Goal: Check status: Check status

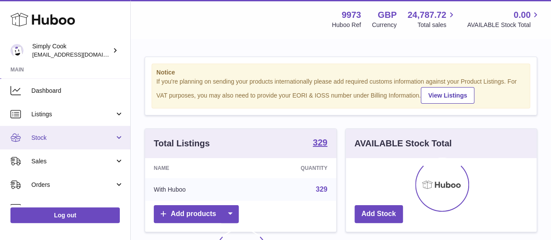
scroll to position [24, 0]
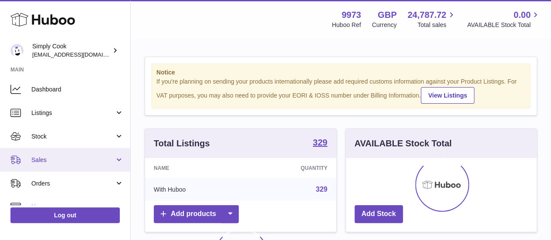
click at [50, 157] on span "Sales" at bounding box center [72, 160] width 83 height 8
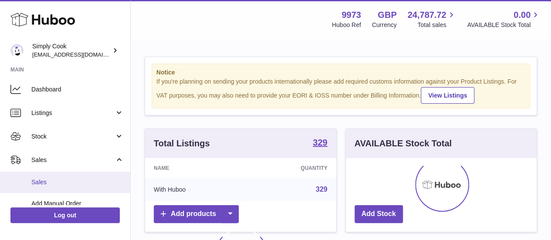
click at [59, 175] on link "Sales" at bounding box center [65, 182] width 130 height 21
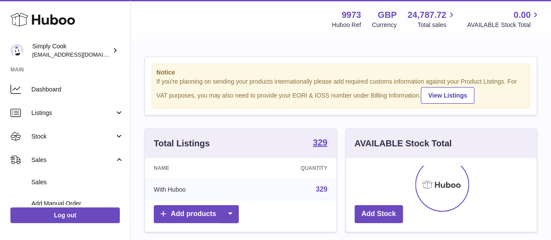
scroll to position [136, 191]
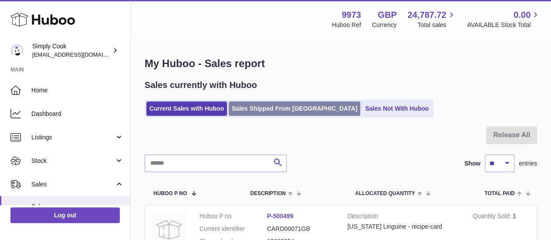
click at [270, 106] on link "Sales Shipped From [GEOGRAPHIC_DATA]" at bounding box center [295, 109] width 132 height 14
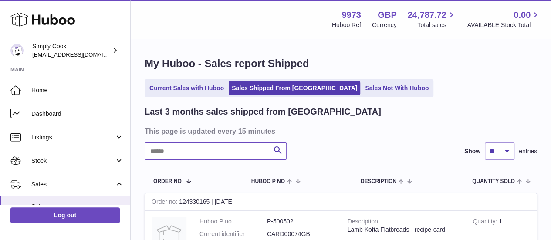
click at [195, 150] on input "text" at bounding box center [216, 151] width 142 height 17
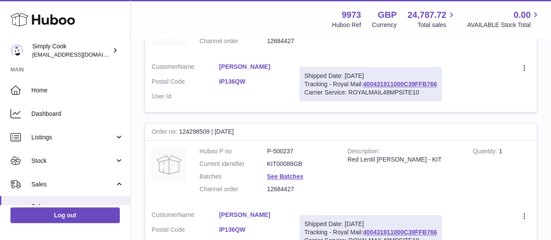
scroll to position [206, 0]
click at [288, 150] on dd "P-500237" at bounding box center [301, 151] width 68 height 8
copy dd "500237"
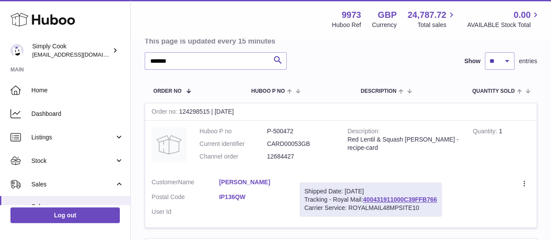
scroll to position [84, 0]
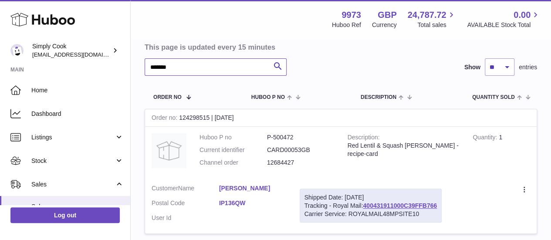
click at [214, 73] on input "*******" at bounding box center [216, 66] width 142 height 17
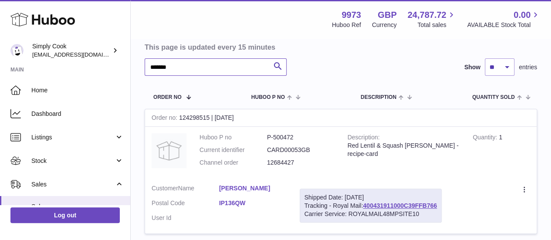
paste input "text"
type input "******"
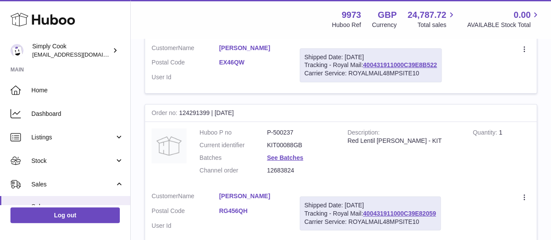
scroll to position [1521, 0]
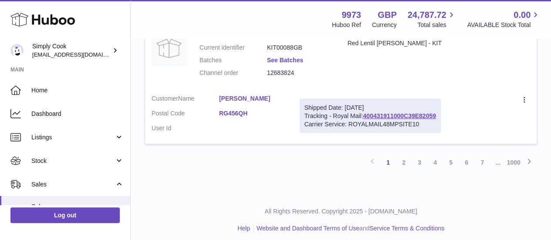
click at [295, 57] on link "See Batches" at bounding box center [285, 60] width 36 height 7
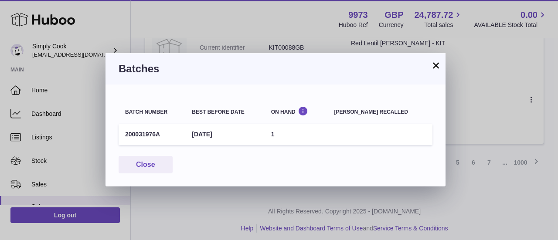
click at [455, 90] on div "× Batches Batch number Best before date On Hand [PERSON_NAME] recalled 20003197…" at bounding box center [279, 120] width 558 height 240
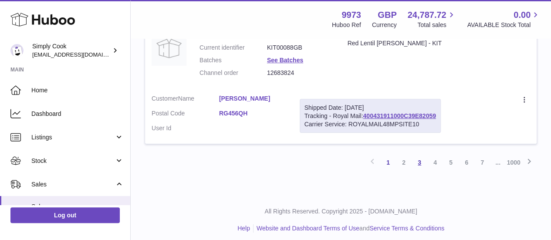
click at [425, 155] on link "3" at bounding box center [420, 163] width 16 height 16
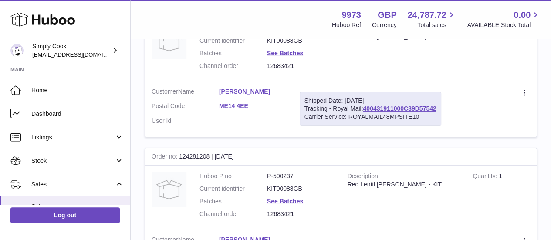
scroll to position [1521, 0]
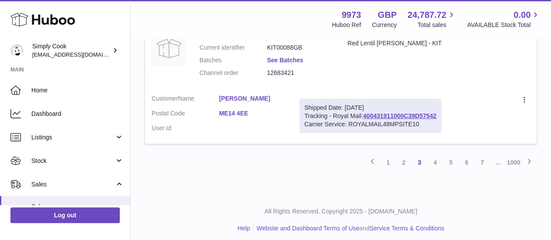
click at [297, 57] on link "See Batches" at bounding box center [285, 60] width 36 height 7
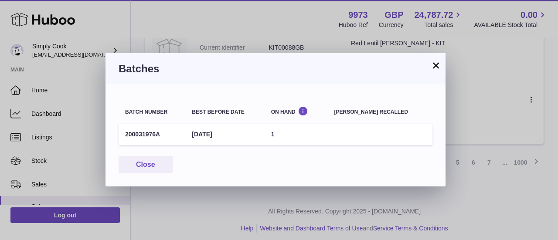
click at [473, 96] on div "× Batches Batch number Best before date On Hand Batch recalled 200031976A 31st …" at bounding box center [279, 120] width 558 height 240
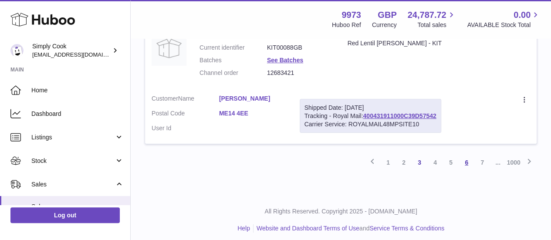
click at [461, 155] on link "6" at bounding box center [467, 163] width 16 height 16
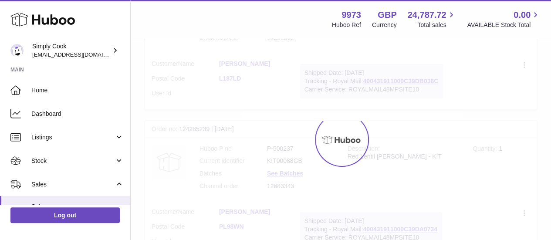
scroll to position [39, 0]
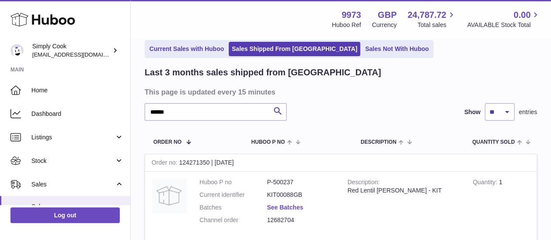
click at [287, 205] on link "See Batches" at bounding box center [285, 207] width 36 height 7
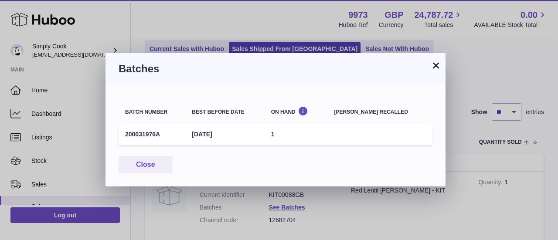
click at [424, 171] on div "Close" at bounding box center [276, 165] width 314 height 18
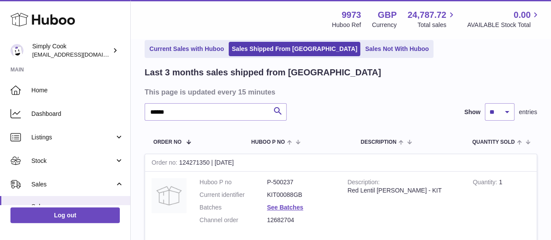
click at [461, 183] on div at bounding box center [275, 120] width 551 height 240
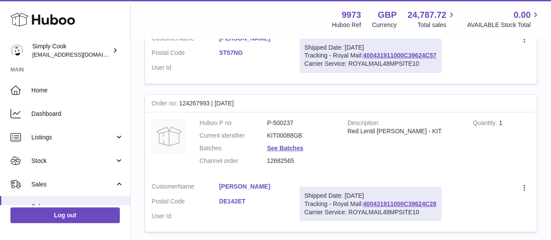
scroll to position [1521, 0]
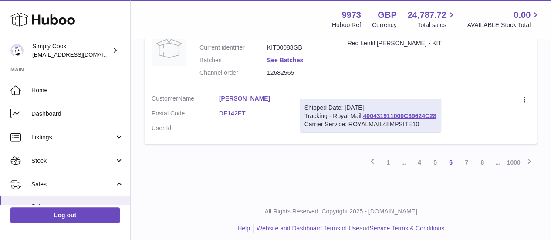
click at [296, 57] on link "See Batches" at bounding box center [285, 60] width 36 height 7
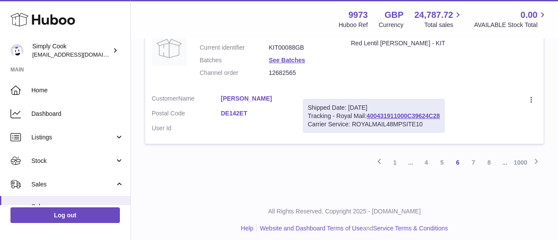
click at [488, 107] on div at bounding box center [279, 120] width 558 height 240
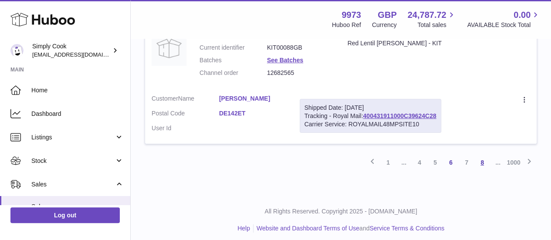
click at [483, 155] on link "8" at bounding box center [483, 163] width 16 height 16
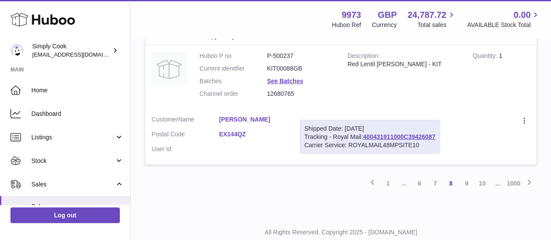
scroll to position [1521, 0]
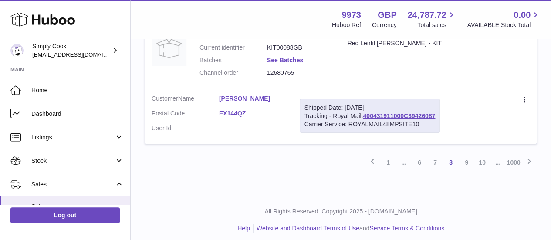
click at [300, 57] on link "See Batches" at bounding box center [285, 60] width 36 height 7
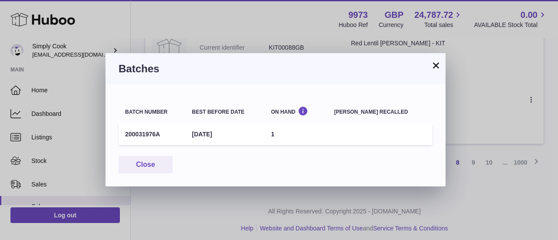
click at [485, 128] on div "× Batches Batch number Best before date On Hand Batch recalled 200031976A 31st …" at bounding box center [279, 120] width 558 height 240
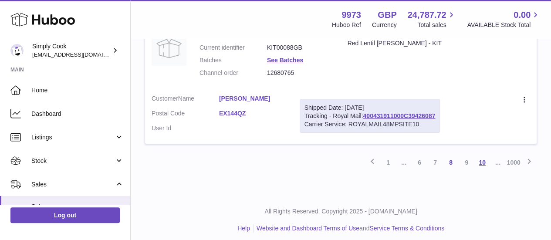
click at [483, 155] on link "10" at bounding box center [483, 163] width 16 height 16
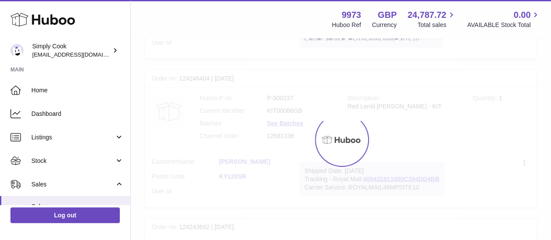
scroll to position [39, 0]
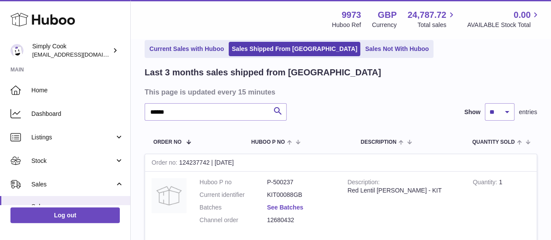
click at [286, 204] on link "See Batches" at bounding box center [285, 207] width 36 height 7
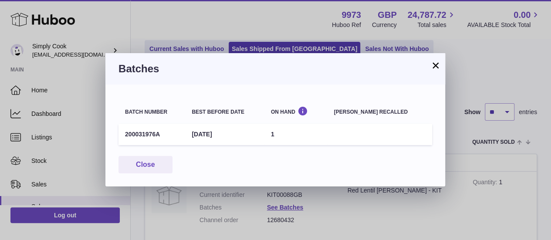
click at [459, 160] on div "× Batches Batch number Best before date On Hand Batch recalled 200031976A 31st …" at bounding box center [275, 120] width 551 height 240
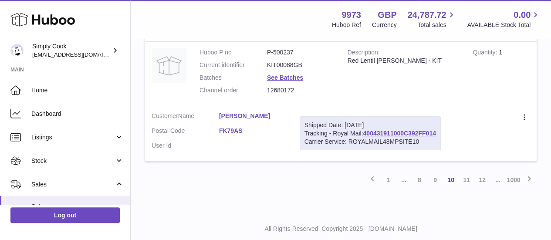
scroll to position [1521, 0]
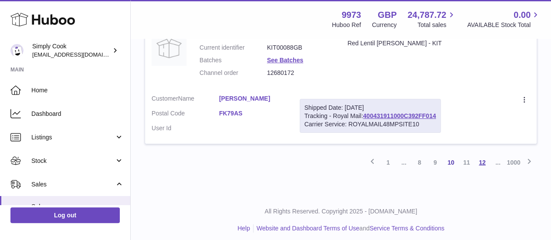
click at [483, 158] on link "12" at bounding box center [483, 163] width 16 height 16
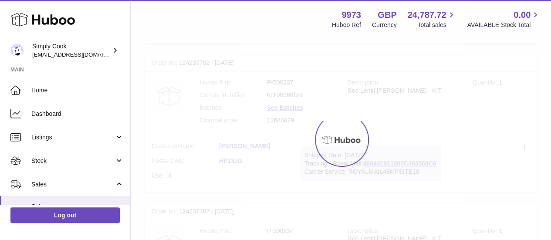
scroll to position [39, 0]
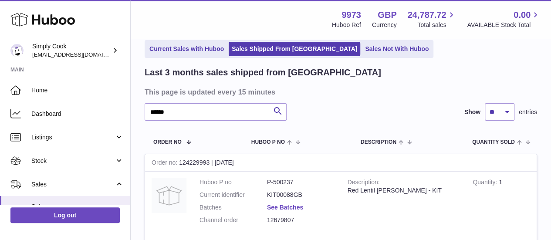
click at [297, 204] on link "See Batches" at bounding box center [285, 207] width 36 height 7
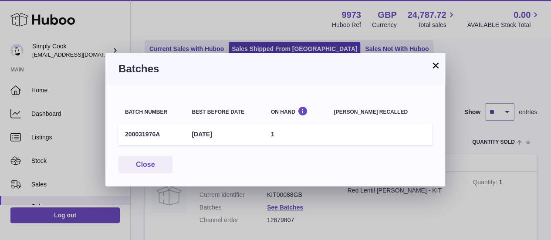
click at [507, 171] on div "× Batches Batch number Best before date On Hand Batch recalled 200031976A 31st …" at bounding box center [275, 120] width 551 height 240
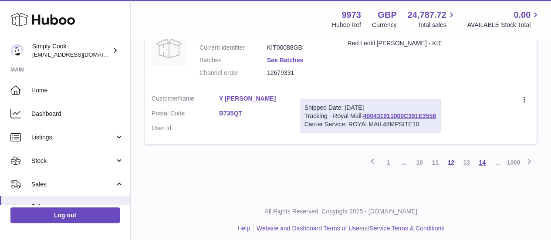
click at [481, 158] on link "14" at bounding box center [483, 163] width 16 height 16
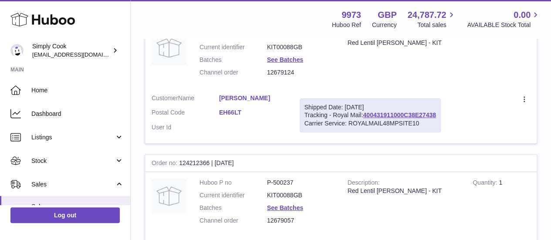
scroll to position [1521, 0]
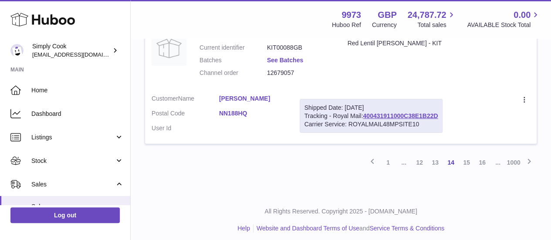
click at [296, 57] on link "See Batches" at bounding box center [285, 60] width 36 height 7
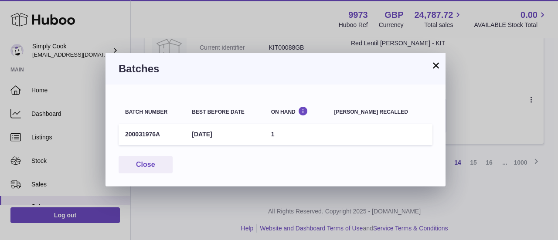
click at [492, 103] on div "× Batches Batch number Best before date On Hand Batch recalled 200031976A 31st …" at bounding box center [279, 120] width 558 height 240
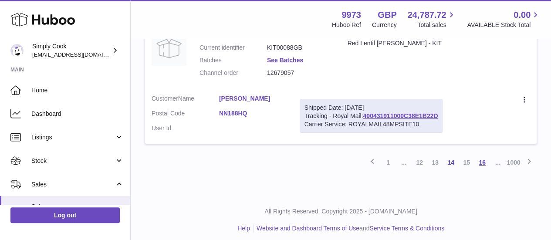
click at [481, 157] on link "16" at bounding box center [483, 163] width 16 height 16
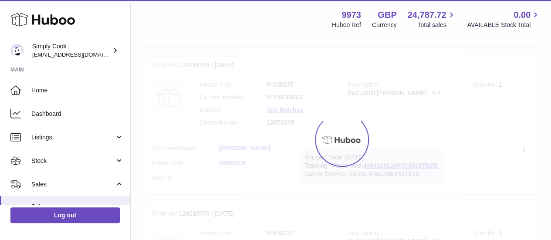
scroll to position [39, 0]
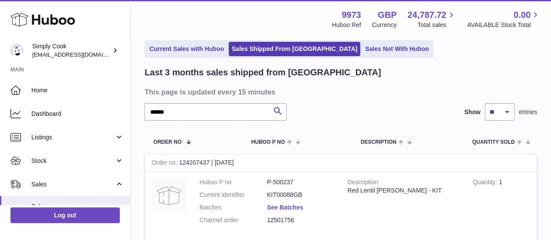
click at [292, 207] on link "See Batches" at bounding box center [285, 207] width 36 height 7
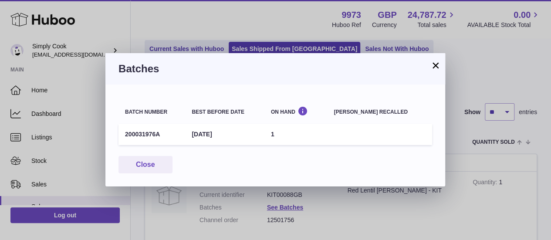
click at [483, 177] on div "× Batches Batch number Best before date On Hand Batch recalled 200031976A 31st …" at bounding box center [275, 120] width 551 height 240
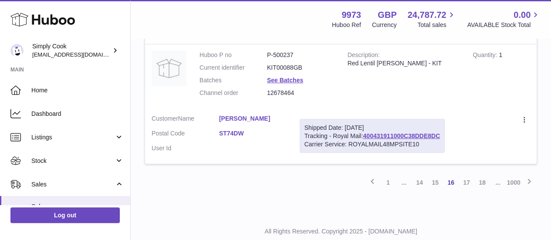
scroll to position [1529, 0]
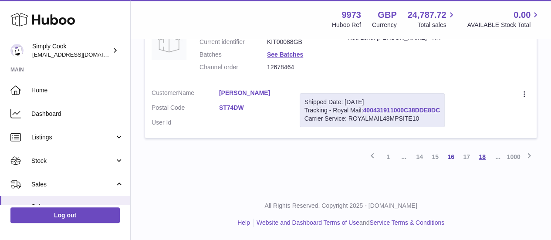
click at [483, 156] on link "18" at bounding box center [483, 157] width 16 height 16
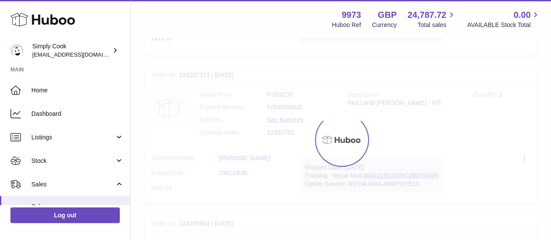
scroll to position [39, 0]
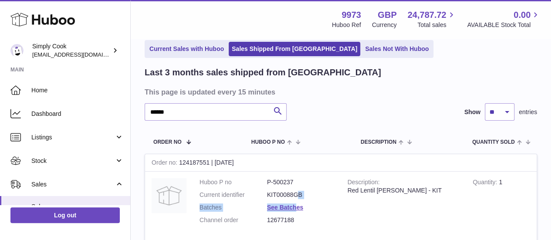
drag, startPoint x: 483, startPoint y: 156, endPoint x: 298, endPoint y: 201, distance: 190.3
click at [298, 201] on dl "Huboo P no P-500237 Current identifier KIT00088GB Batches See Batches Channel o…" at bounding box center [267, 203] width 135 height 51
click at [298, 208] on link "See Batches" at bounding box center [285, 207] width 36 height 7
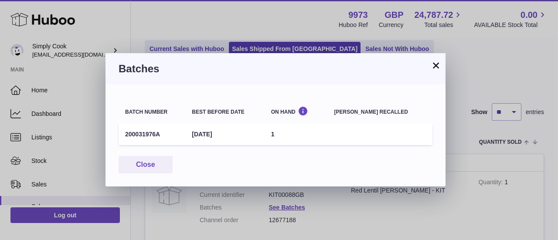
click at [460, 172] on div "× Batches Batch number Best before date On Hand Batch recalled 200031976A 31st …" at bounding box center [279, 120] width 558 height 240
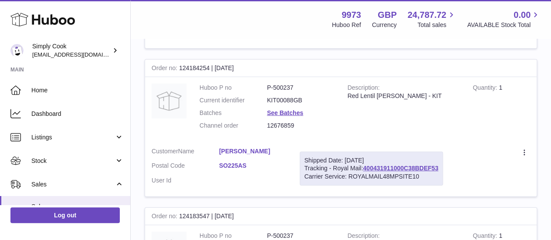
scroll to position [1521, 0]
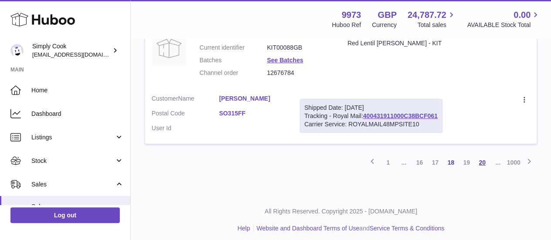
click at [478, 156] on link "20" at bounding box center [483, 163] width 16 height 16
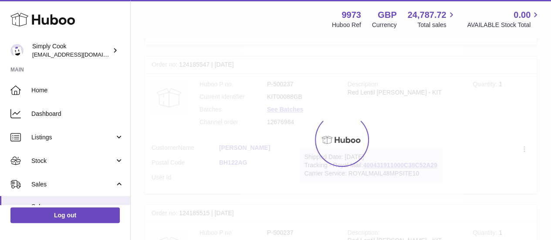
scroll to position [39, 0]
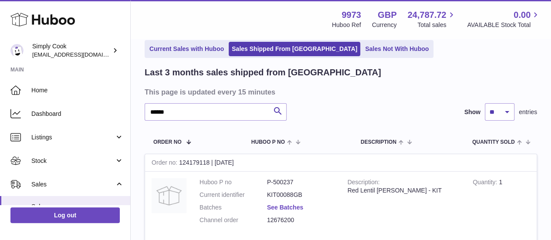
click at [280, 204] on link "See Batches" at bounding box center [285, 207] width 36 height 7
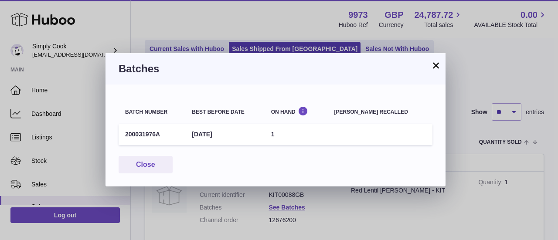
click at [509, 141] on div "× Batches Batch number Best before date On Hand Batch recalled 200031976A 31st …" at bounding box center [279, 120] width 558 height 240
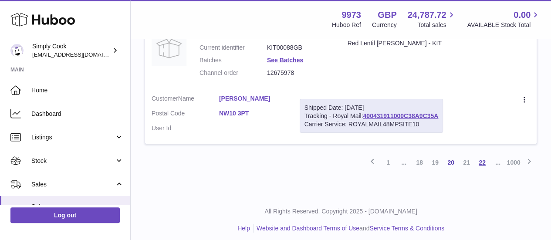
click at [479, 156] on link "22" at bounding box center [483, 163] width 16 height 16
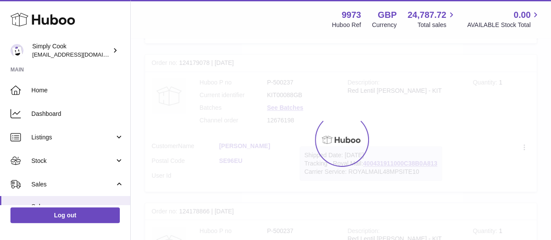
scroll to position [39, 0]
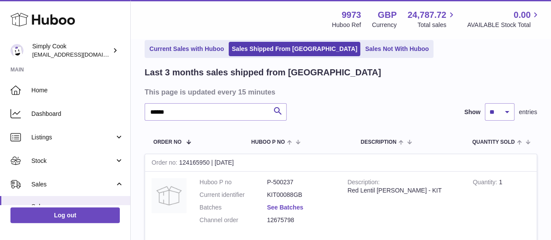
click at [296, 208] on link "See Batches" at bounding box center [285, 207] width 36 height 7
click at [472, 158] on div at bounding box center [275, 120] width 551 height 240
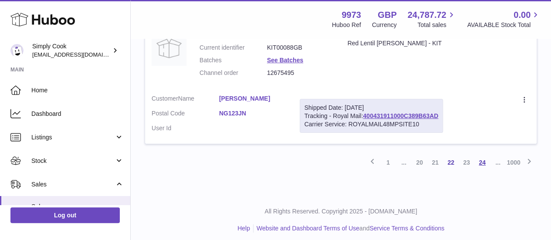
click at [480, 155] on link "24" at bounding box center [483, 163] width 16 height 16
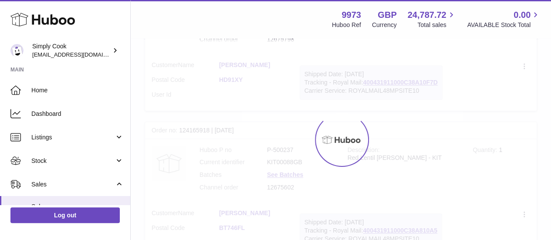
scroll to position [39, 0]
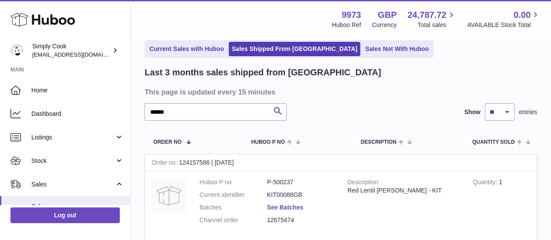
click at [291, 206] on link "See Batches" at bounding box center [285, 207] width 36 height 7
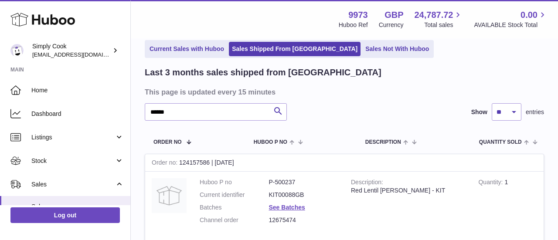
click at [519, 129] on div at bounding box center [279, 120] width 558 height 240
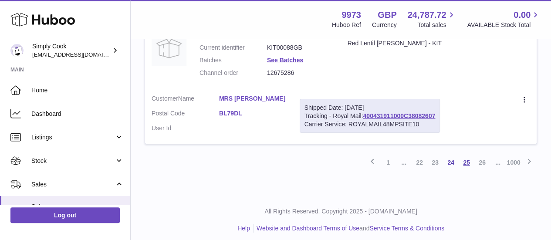
click at [473, 159] on link "25" at bounding box center [467, 163] width 16 height 16
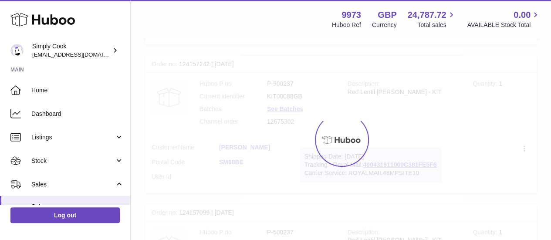
scroll to position [39, 0]
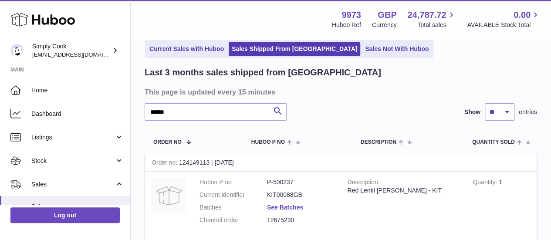
click at [289, 204] on link "See Batches" at bounding box center [285, 207] width 36 height 7
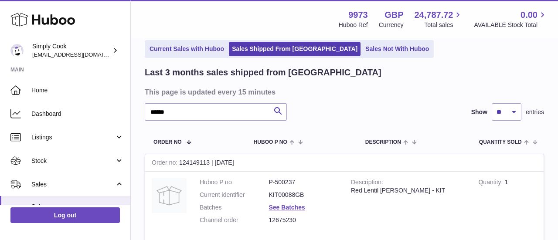
click at [461, 167] on div at bounding box center [279, 120] width 558 height 240
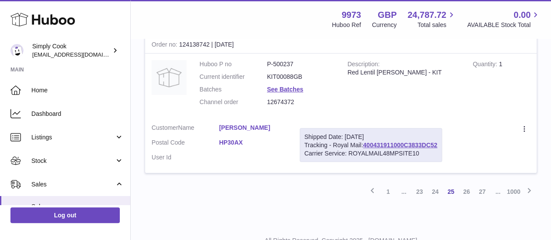
scroll to position [1521, 0]
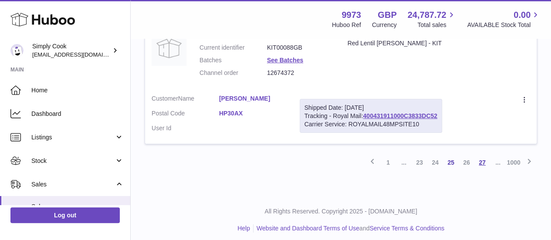
click at [475, 157] on link "27" at bounding box center [483, 163] width 16 height 16
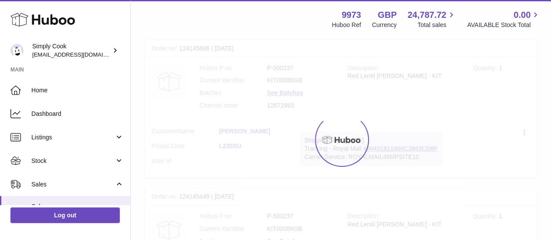
scroll to position [39, 0]
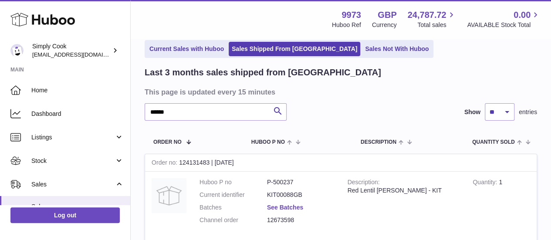
click at [302, 207] on link "See Batches" at bounding box center [285, 207] width 36 height 7
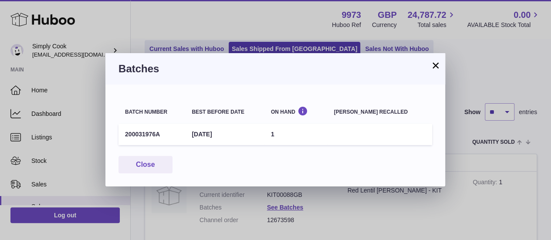
click at [482, 170] on div "× Batches Batch number Best before date On Hand Batch recalled 200031976A 31st …" at bounding box center [275, 120] width 551 height 240
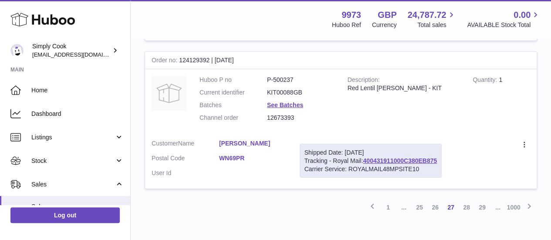
scroll to position [1521, 0]
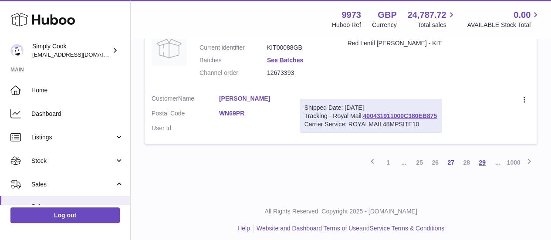
click at [480, 158] on link "29" at bounding box center [483, 163] width 16 height 16
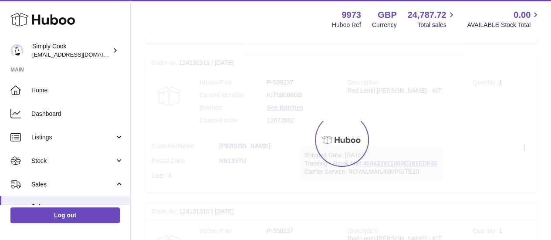
scroll to position [39, 0]
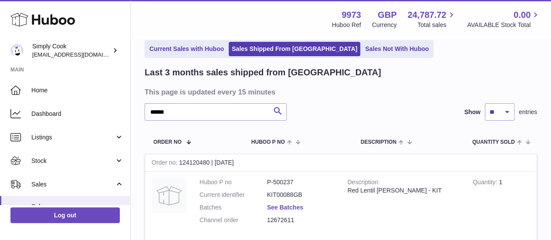
click at [296, 207] on link "See Batches" at bounding box center [285, 207] width 36 height 7
click at [480, 165] on div at bounding box center [275, 120] width 551 height 240
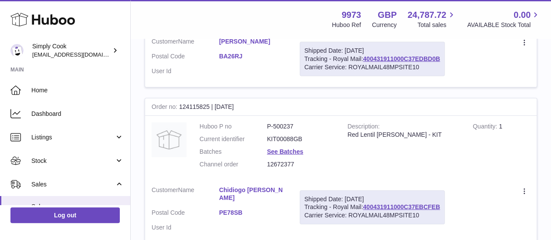
scroll to position [1529, 0]
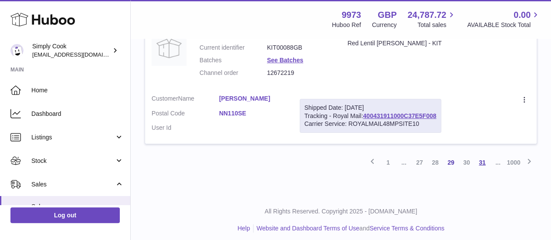
click at [480, 160] on link "31" at bounding box center [483, 163] width 16 height 16
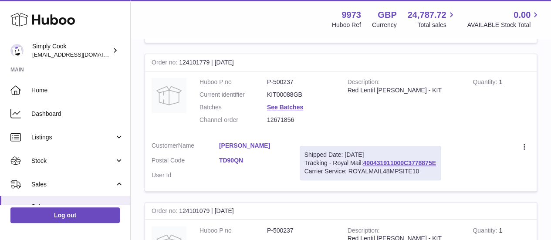
scroll to position [39, 0]
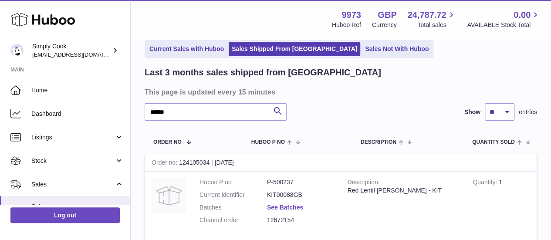
click at [296, 208] on link "See Batches" at bounding box center [285, 207] width 36 height 7
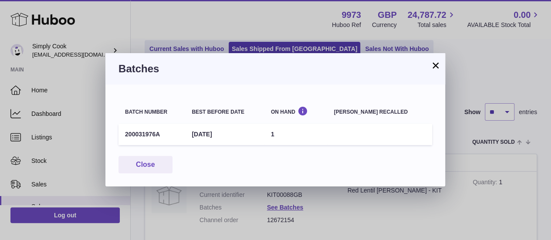
click at [462, 169] on div "× Batches Batch number Best before date On Hand Batch recalled 200031976A 31st …" at bounding box center [275, 120] width 551 height 240
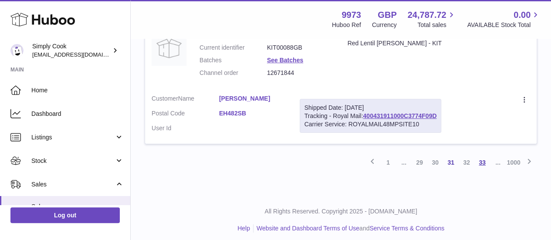
click at [487, 155] on link "33" at bounding box center [483, 163] width 16 height 16
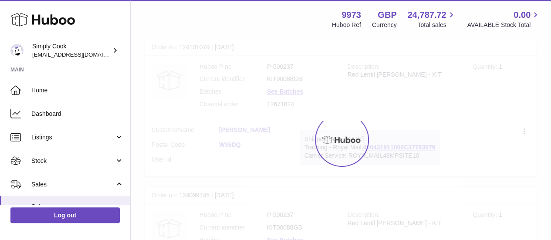
scroll to position [39, 0]
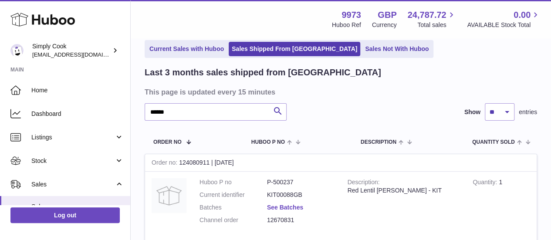
click at [296, 204] on link "See Batches" at bounding box center [285, 207] width 36 height 7
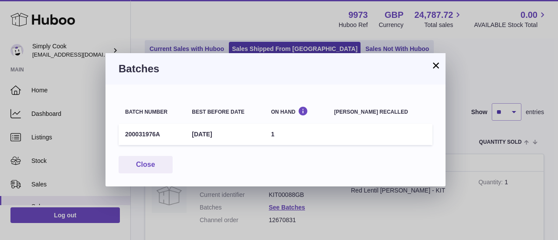
click at [452, 159] on div "× Batches Batch number Best before date On Hand Batch recalled 200031976A 31st …" at bounding box center [279, 120] width 558 height 240
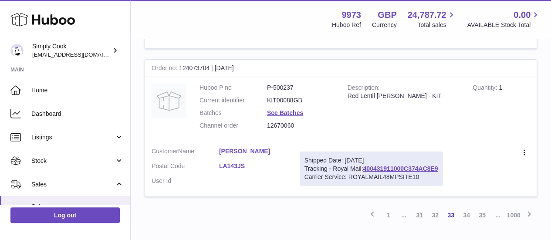
scroll to position [1521, 0]
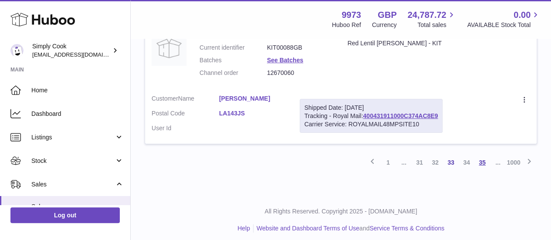
click at [482, 157] on link "35" at bounding box center [483, 163] width 16 height 16
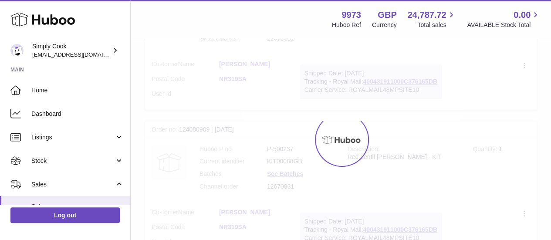
scroll to position [39, 0]
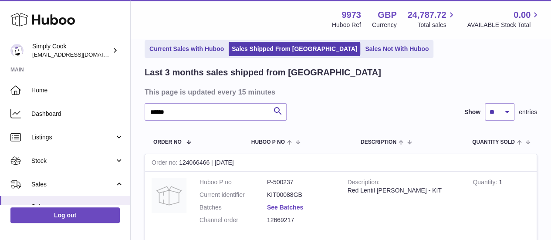
click at [302, 206] on link "See Batches" at bounding box center [285, 207] width 36 height 7
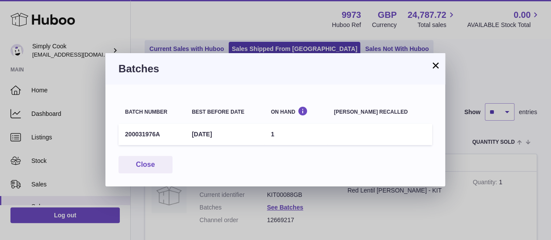
click at [493, 173] on div "× Batches Batch number Best before date On Hand Batch recalled 200031976A 31st …" at bounding box center [275, 120] width 551 height 240
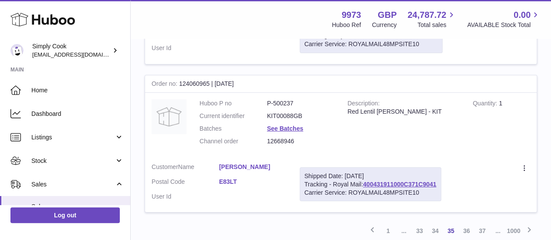
scroll to position [1521, 0]
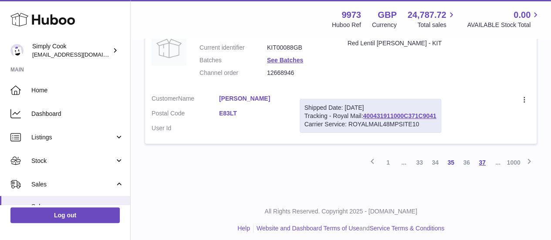
click at [482, 157] on link "37" at bounding box center [483, 163] width 16 height 16
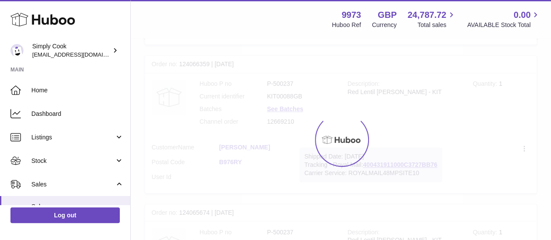
scroll to position [39, 0]
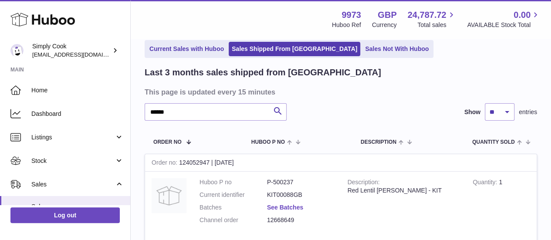
click at [283, 209] on link "See Batches" at bounding box center [285, 207] width 36 height 7
click at [481, 197] on div "× Batches Batch number Best before date On Hand Batch recalled 200031976A 31st …" at bounding box center [275, 120] width 551 height 240
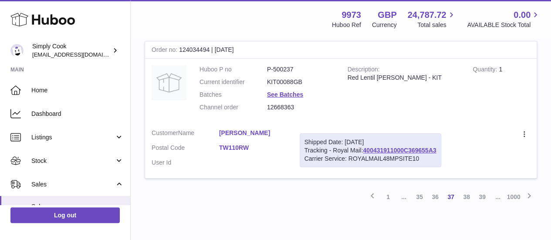
scroll to position [1521, 0]
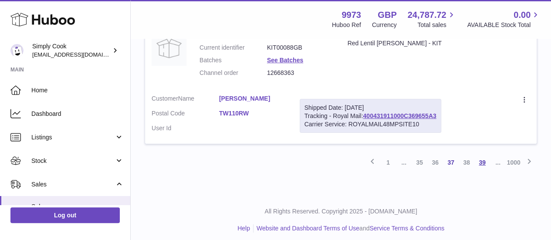
click at [484, 156] on link "39" at bounding box center [483, 163] width 16 height 16
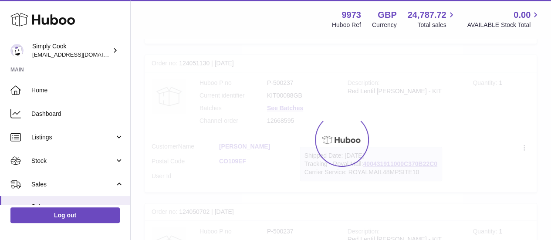
scroll to position [39, 0]
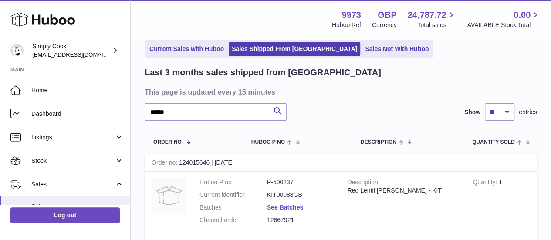
click at [291, 205] on link "See Batches" at bounding box center [285, 207] width 36 height 7
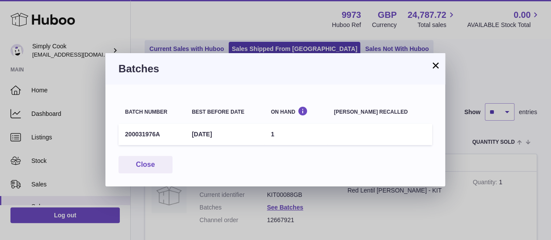
click at [522, 168] on div "× Batches Batch number Best before date On Hand Batch recalled 200031976A 31st …" at bounding box center [275, 120] width 551 height 240
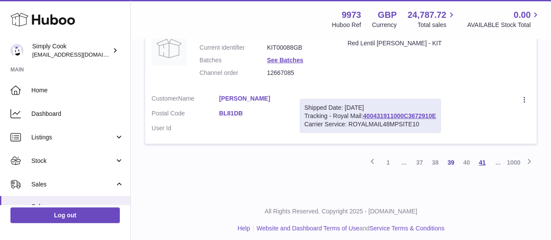
click at [479, 162] on link "41" at bounding box center [483, 163] width 16 height 16
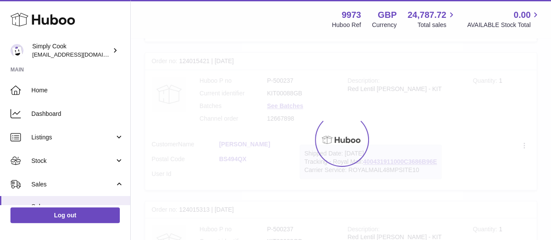
scroll to position [39, 0]
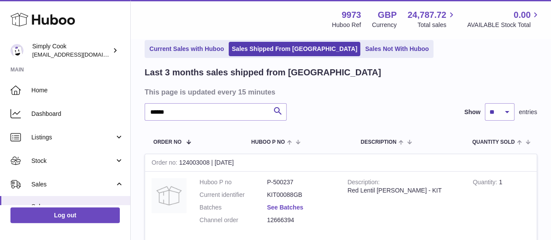
click at [282, 211] on link "See Batches" at bounding box center [285, 207] width 36 height 7
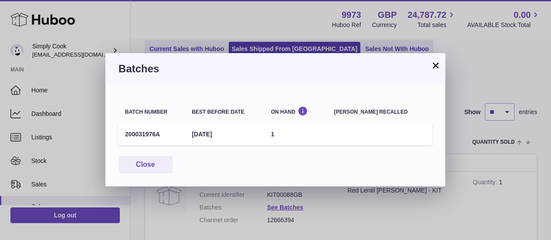
click at [524, 171] on div "× Batches Batch number Best before date On Hand Batch recalled 200031976A 31st …" at bounding box center [275, 120] width 551 height 240
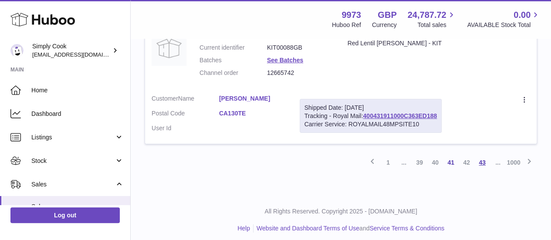
click at [483, 159] on link "43" at bounding box center [483, 163] width 16 height 16
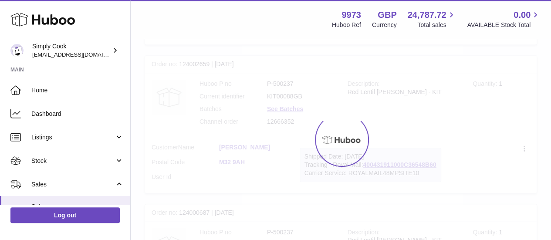
scroll to position [39, 0]
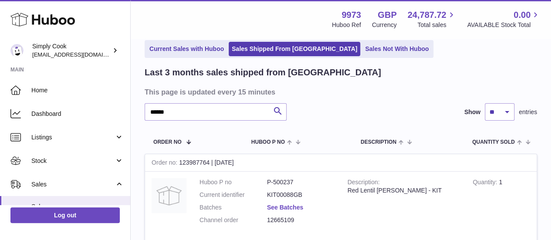
click at [296, 204] on link "See Batches" at bounding box center [285, 207] width 36 height 7
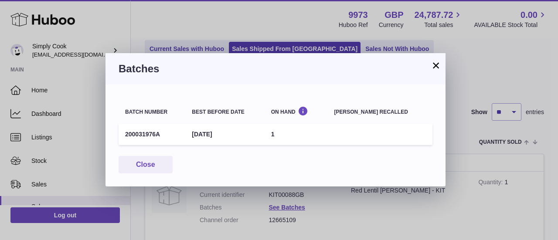
click at [493, 168] on div "× Batches Batch number Best before date On Hand Batch recalled 200031976A 31st …" at bounding box center [279, 120] width 558 height 240
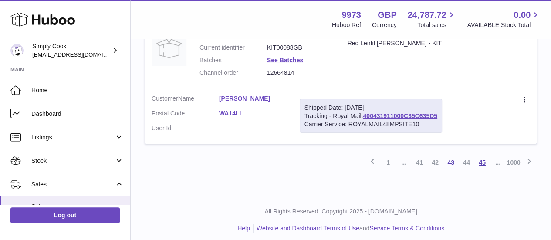
click at [480, 160] on link "45" at bounding box center [483, 163] width 16 height 16
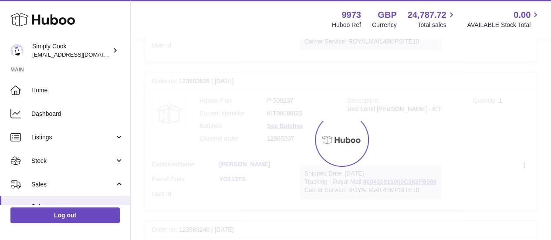
scroll to position [39, 0]
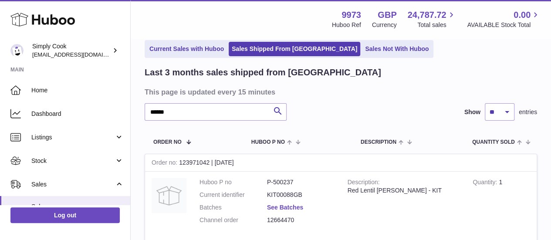
click at [299, 205] on link "See Batches" at bounding box center [285, 207] width 36 height 7
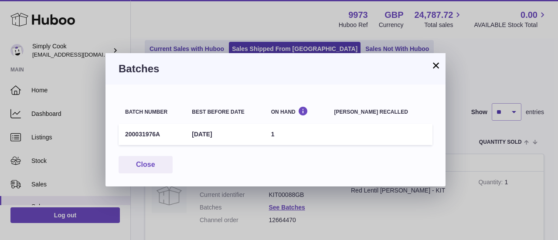
click at [473, 160] on div "× Batches Batch number Best before date On Hand Batch recalled 200031976A 31st …" at bounding box center [279, 120] width 558 height 240
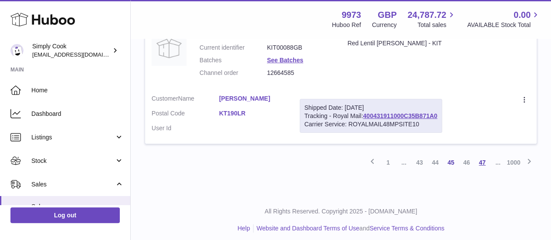
click at [480, 155] on link "47" at bounding box center [483, 163] width 16 height 16
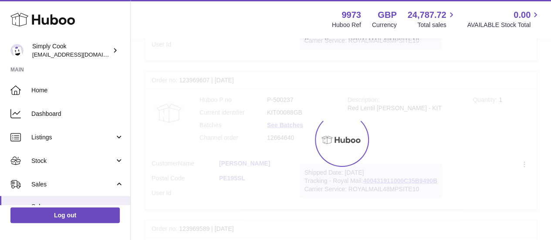
scroll to position [39, 0]
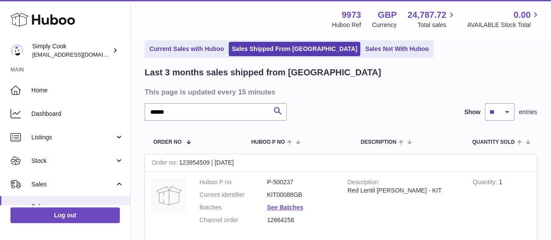
click at [282, 204] on link "See Batches" at bounding box center [285, 207] width 36 height 7
click at [475, 165] on div at bounding box center [275, 120] width 551 height 240
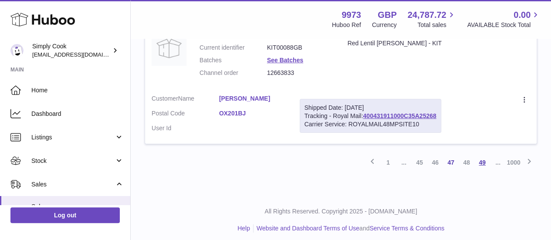
click at [479, 161] on link "49" at bounding box center [483, 163] width 16 height 16
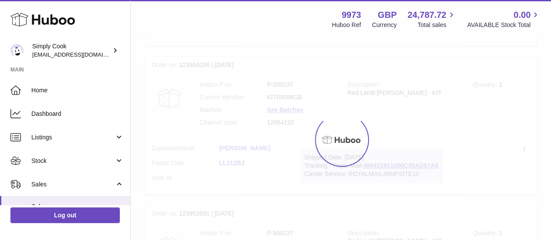
scroll to position [39, 0]
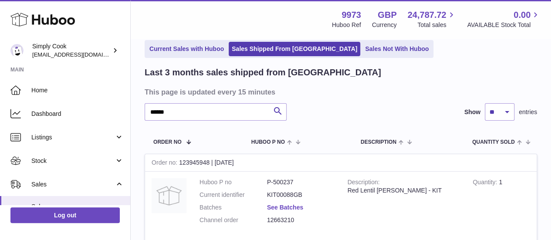
click at [295, 210] on link "See Batches" at bounding box center [285, 207] width 36 height 7
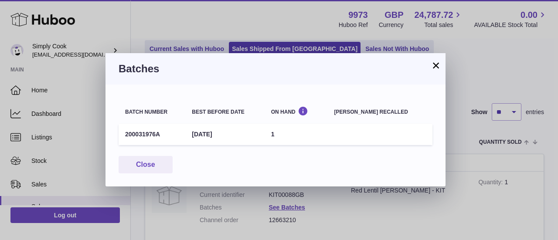
click at [501, 153] on div "× Batches Batch number Best before date On Hand Batch recalled 200031976A 31st …" at bounding box center [279, 120] width 558 height 240
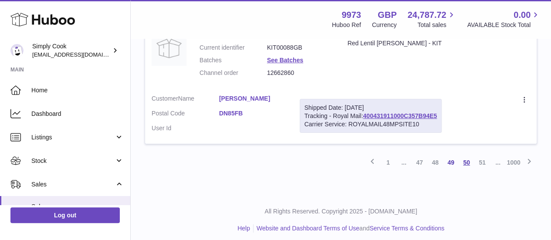
click at [473, 160] on link "50" at bounding box center [467, 163] width 16 height 16
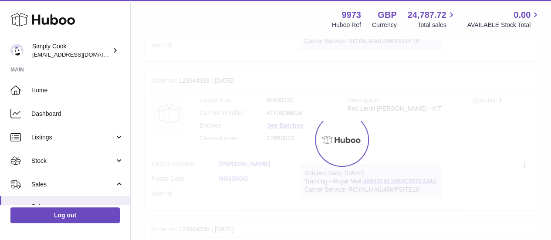
scroll to position [39, 0]
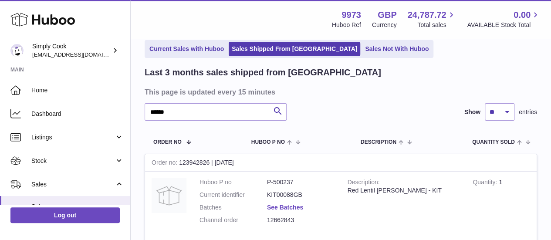
click at [303, 205] on link "See Batches" at bounding box center [285, 207] width 36 height 7
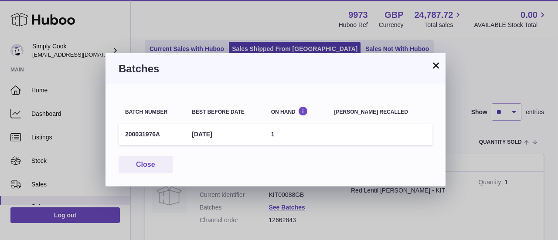
click at [499, 171] on div "× Batches Batch number Best before date On Hand Batch recalled 200031976A 31st …" at bounding box center [279, 120] width 558 height 240
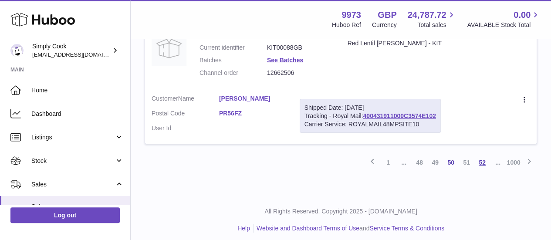
click at [486, 157] on link "52" at bounding box center [483, 163] width 16 height 16
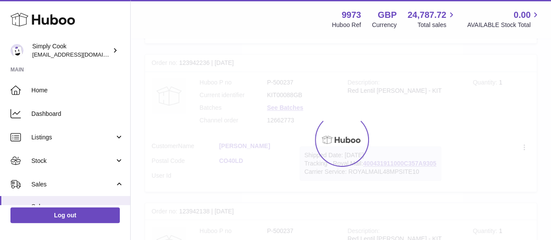
scroll to position [39, 0]
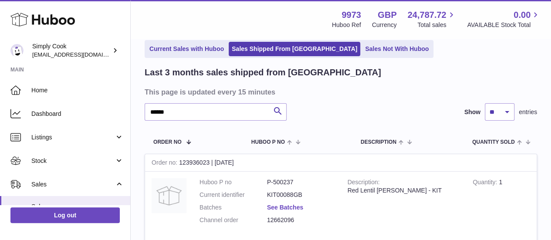
click at [295, 208] on link "See Batches" at bounding box center [285, 207] width 36 height 7
click at [551, 146] on html ".st0{fill:#141414;}" at bounding box center [275, 81] width 551 height 240
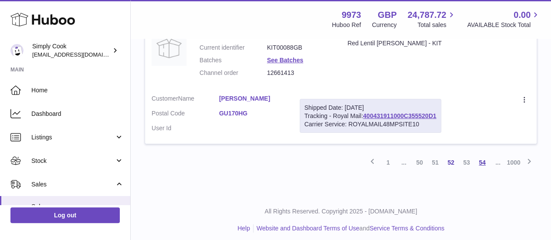
click at [482, 159] on link "54" at bounding box center [483, 163] width 16 height 16
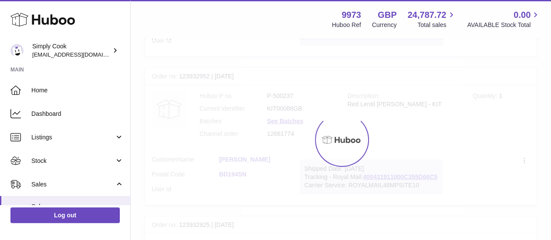
scroll to position [39, 0]
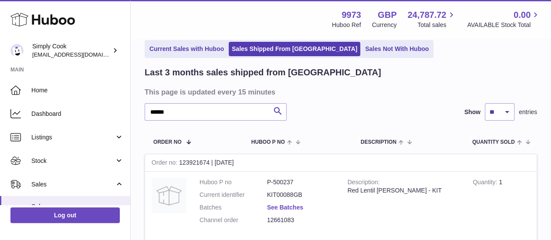
click at [279, 204] on link "See Batches" at bounding box center [285, 207] width 36 height 7
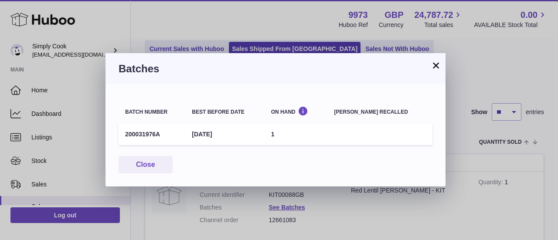
click at [422, 163] on div "Close" at bounding box center [276, 165] width 314 height 18
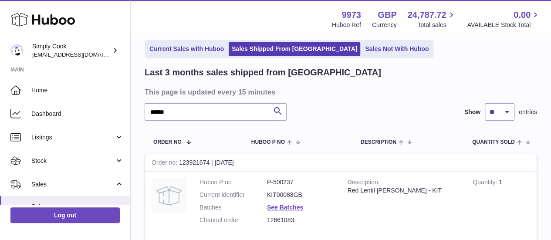
click at [476, 155] on div "× Batches Batch number Best before date On Hand Batch recalled 200031976A 31st …" at bounding box center [275, 120] width 551 height 240
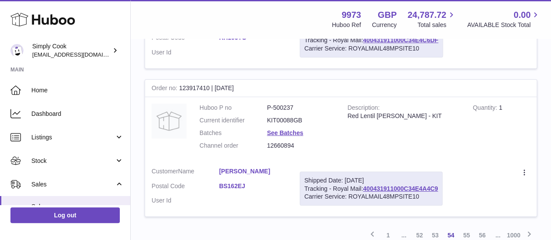
scroll to position [1521, 0]
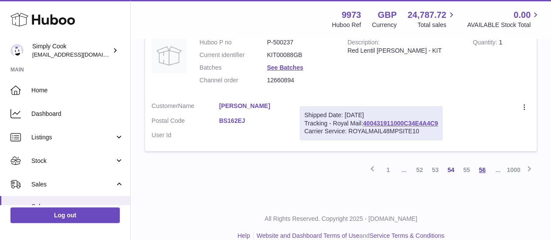
click at [480, 162] on link "56" at bounding box center [483, 170] width 16 height 16
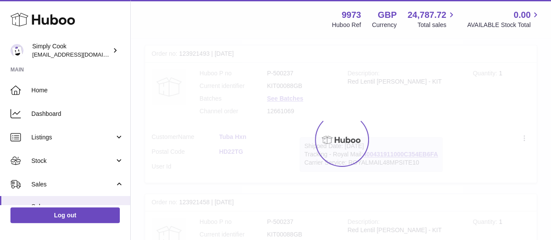
scroll to position [39, 0]
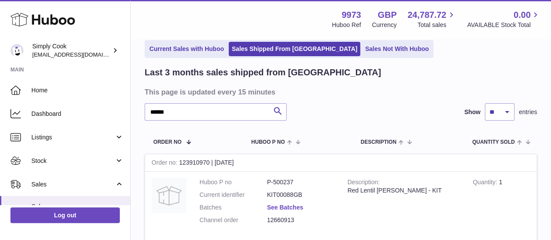
click at [290, 209] on link "See Batches" at bounding box center [285, 207] width 36 height 7
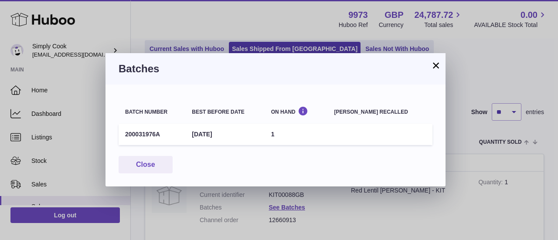
click at [510, 133] on div "× Batches Batch number Best before date On Hand Batch recalled 200031976A 31st …" at bounding box center [279, 120] width 558 height 240
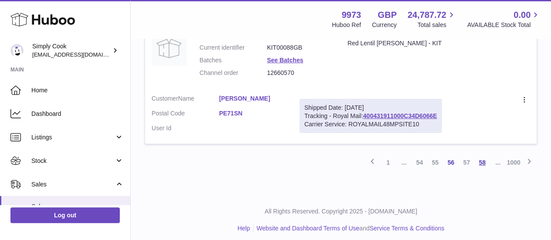
click at [480, 156] on link "58" at bounding box center [483, 163] width 16 height 16
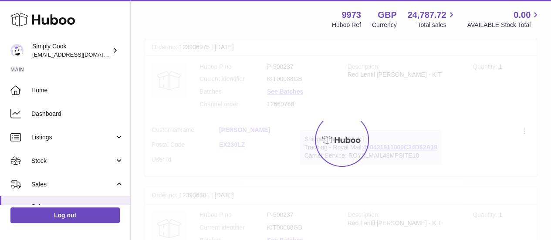
scroll to position [39, 0]
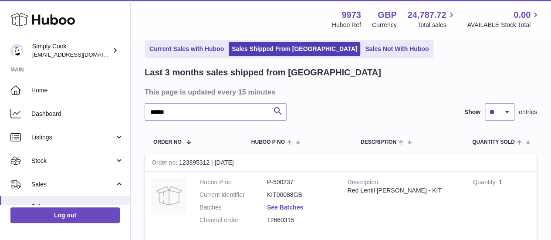
click at [287, 208] on link "See Batches" at bounding box center [285, 207] width 36 height 7
click at [543, 160] on div at bounding box center [275, 120] width 551 height 240
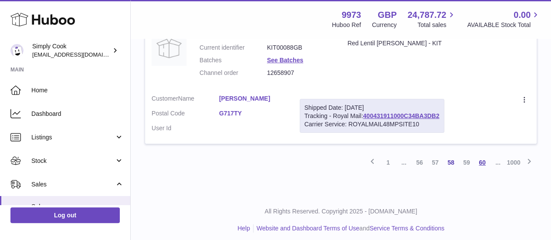
click at [479, 155] on link "60" at bounding box center [483, 163] width 16 height 16
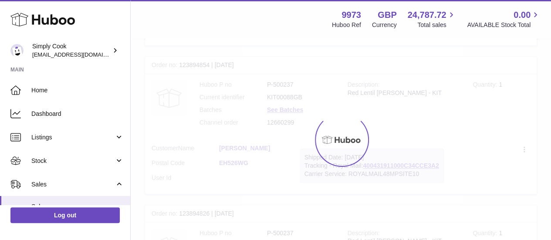
scroll to position [39, 0]
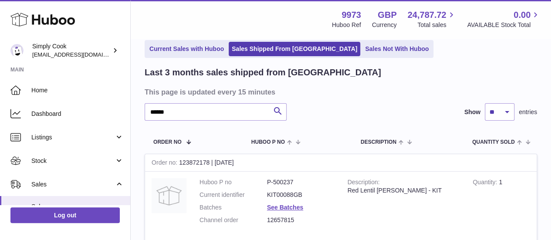
click at [276, 202] on dl "Huboo P no P-500237 Current identifier KIT00088GB Batches See Batches Channel o…" at bounding box center [267, 203] width 135 height 51
click at [285, 208] on link "See Batches" at bounding box center [285, 207] width 36 height 7
click at [482, 133] on div at bounding box center [275, 120] width 551 height 240
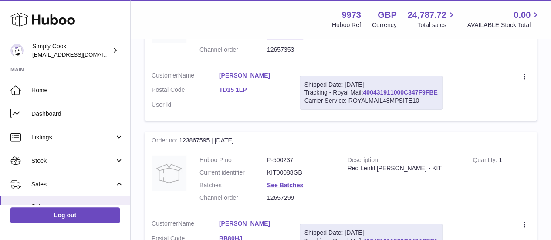
scroll to position [1521, 0]
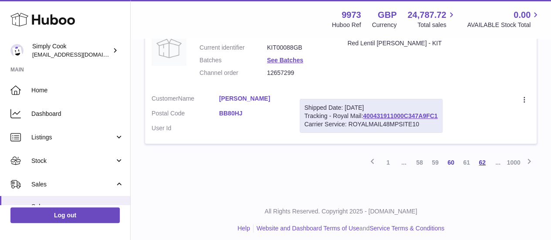
click at [481, 157] on link "62" at bounding box center [483, 163] width 16 height 16
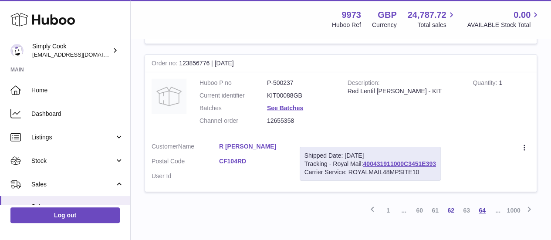
scroll to position [1521, 0]
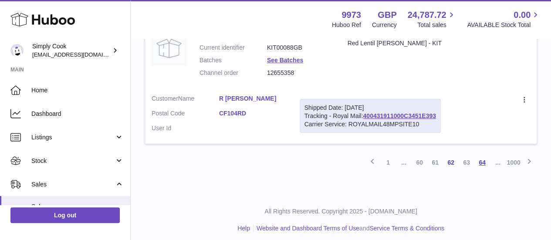
click at [481, 157] on link "64" at bounding box center [483, 163] width 16 height 16
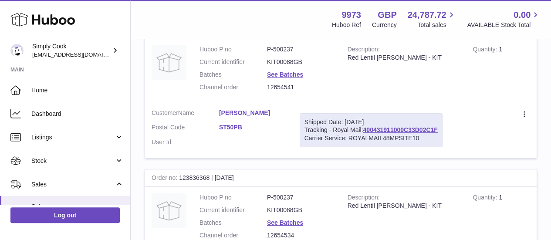
scroll to position [1529, 0]
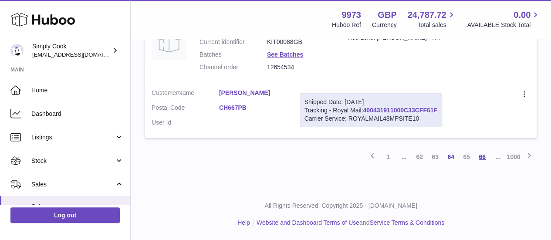
click at [481, 157] on link "66" at bounding box center [483, 157] width 16 height 16
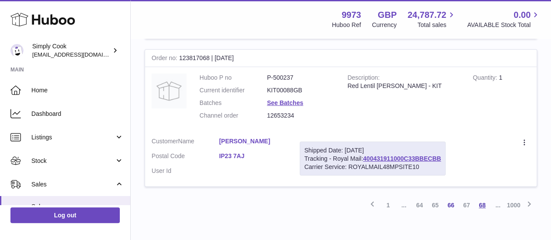
scroll to position [1521, 0]
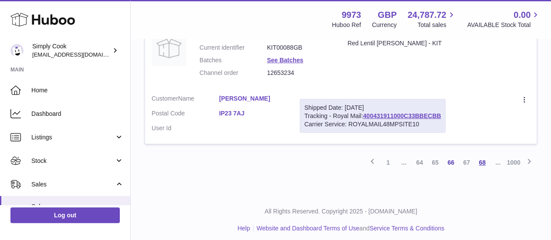
click at [481, 157] on link "68" at bounding box center [483, 163] width 16 height 16
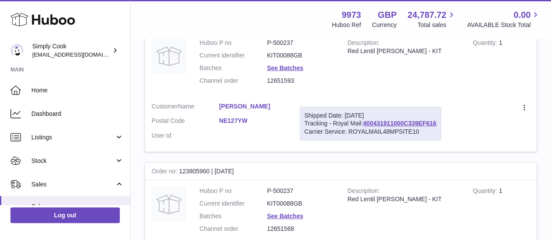
scroll to position [1529, 0]
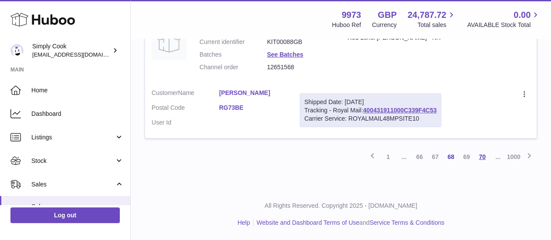
click at [481, 157] on link "70" at bounding box center [483, 157] width 16 height 16
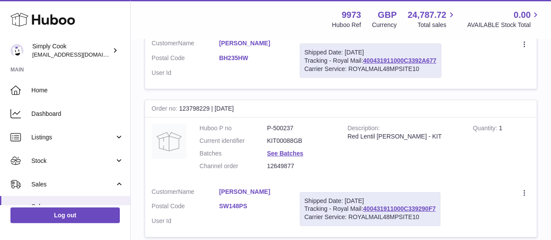
scroll to position [1529, 0]
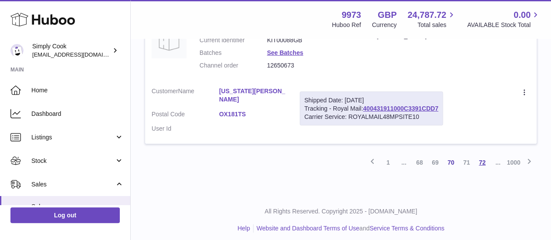
click at [480, 155] on link "72" at bounding box center [483, 163] width 16 height 16
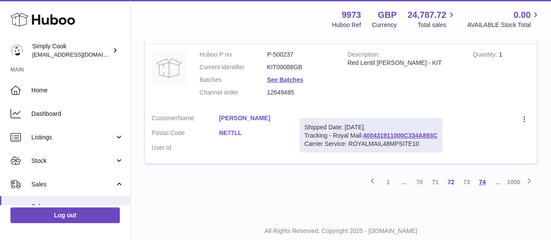
scroll to position [1521, 0]
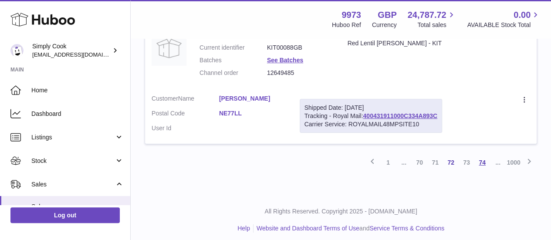
click at [481, 156] on link "74" at bounding box center [483, 163] width 16 height 16
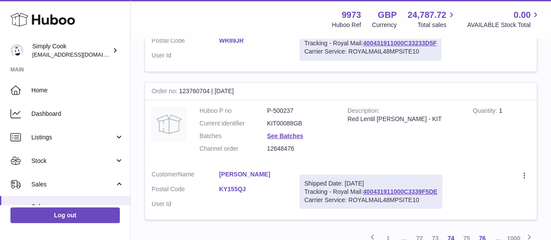
scroll to position [1521, 0]
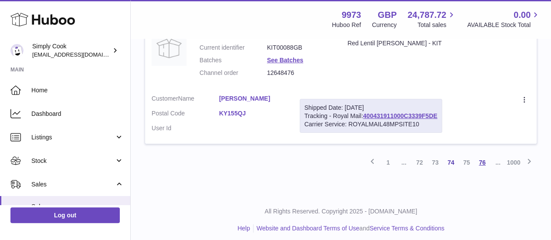
click at [481, 156] on link "76" at bounding box center [483, 163] width 16 height 16
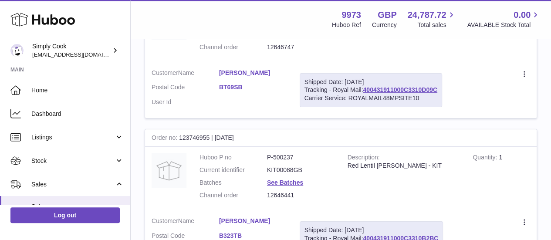
scroll to position [1521, 0]
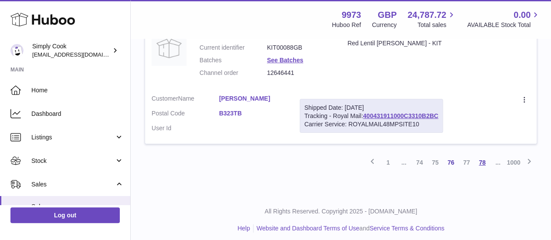
click at [481, 156] on link "78" at bounding box center [483, 163] width 16 height 16
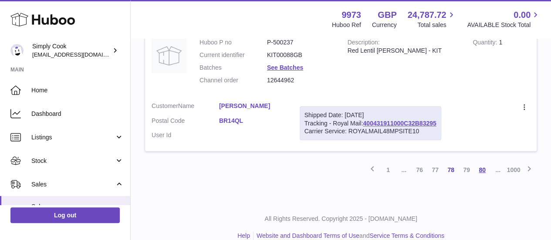
click at [481, 162] on link "80" at bounding box center [483, 170] width 16 height 16
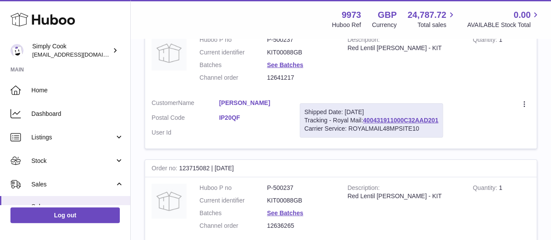
scroll to position [1521, 0]
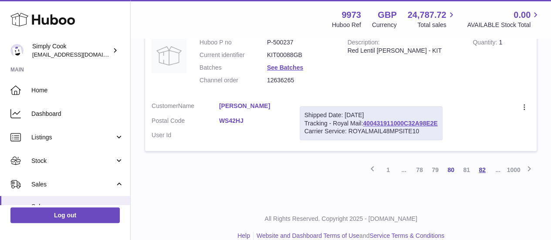
click at [481, 162] on link "82" at bounding box center [483, 170] width 16 height 16
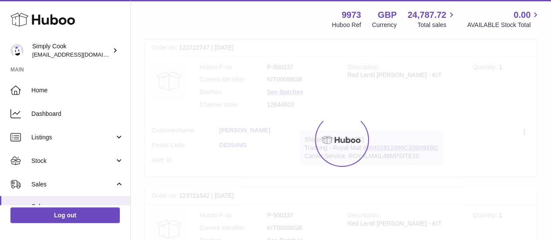
scroll to position [39, 0]
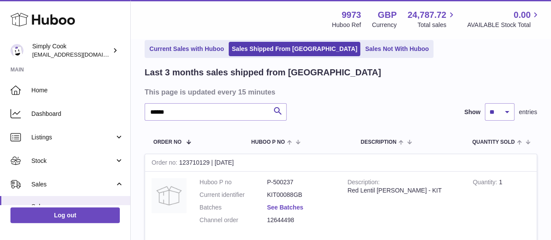
click at [297, 204] on link "See Batches" at bounding box center [285, 207] width 36 height 7
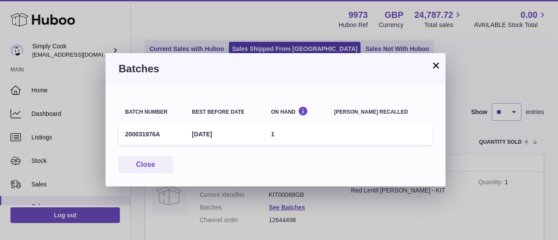
click at [419, 204] on div "× Batches Batch number Best before date On Hand Batch recalled 200031976A 31st …" at bounding box center [279, 120] width 558 height 240
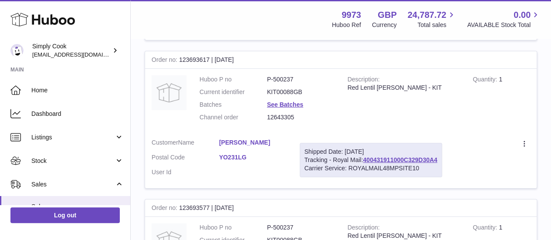
scroll to position [1521, 0]
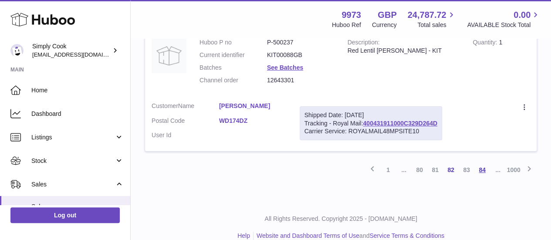
click at [481, 162] on link "84" at bounding box center [483, 170] width 16 height 16
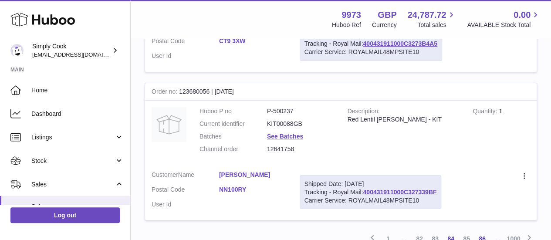
scroll to position [1521, 0]
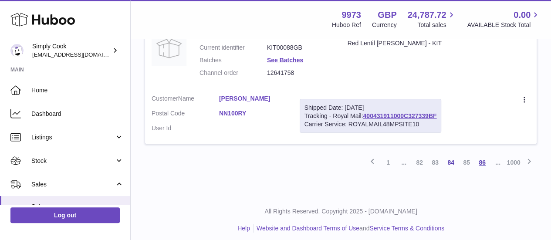
click at [481, 155] on link "86" at bounding box center [483, 163] width 16 height 16
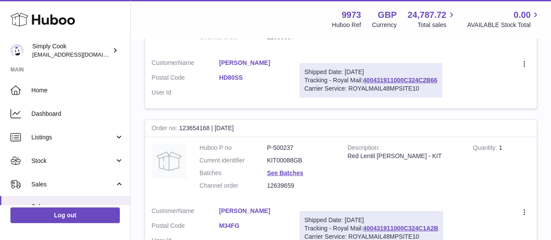
scroll to position [1529, 0]
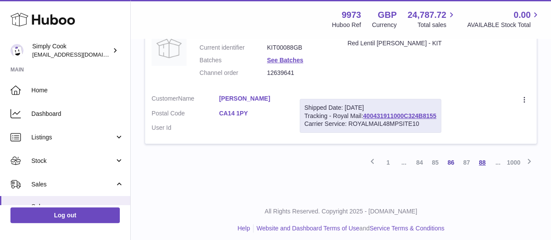
click at [481, 155] on link "88" at bounding box center [483, 163] width 16 height 16
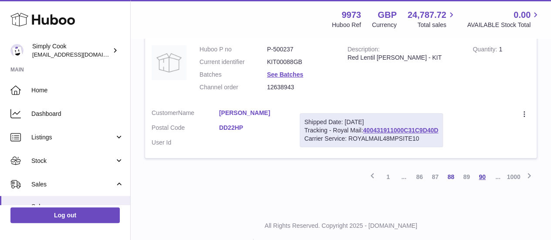
scroll to position [1521, 0]
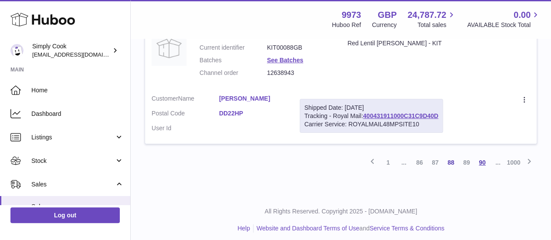
click at [481, 155] on link "90" at bounding box center [483, 163] width 16 height 16
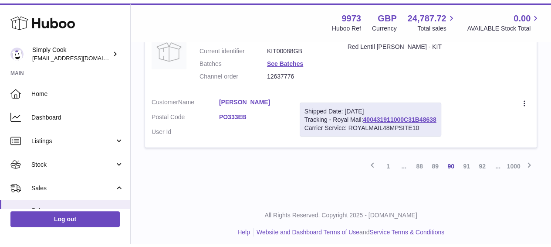
scroll to position [1442, 0]
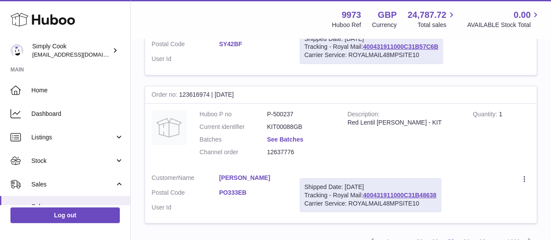
click at [296, 136] on link "See Batches" at bounding box center [285, 139] width 36 height 7
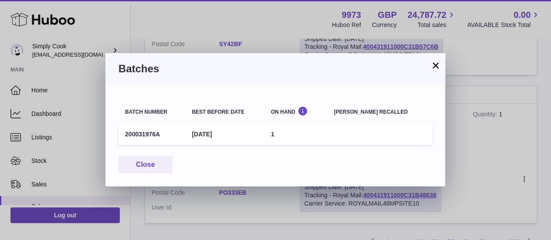
click at [473, 167] on div "× Batches Batch number Best before date On Hand Batch recalled 200031976A 31st …" at bounding box center [275, 120] width 551 height 240
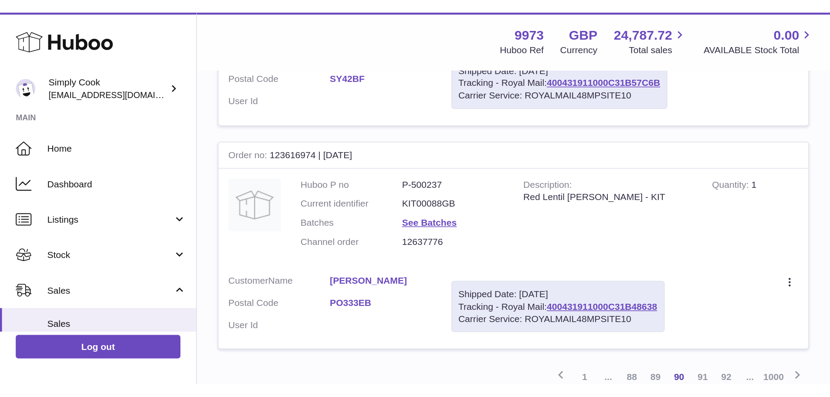
scroll to position [796, 0]
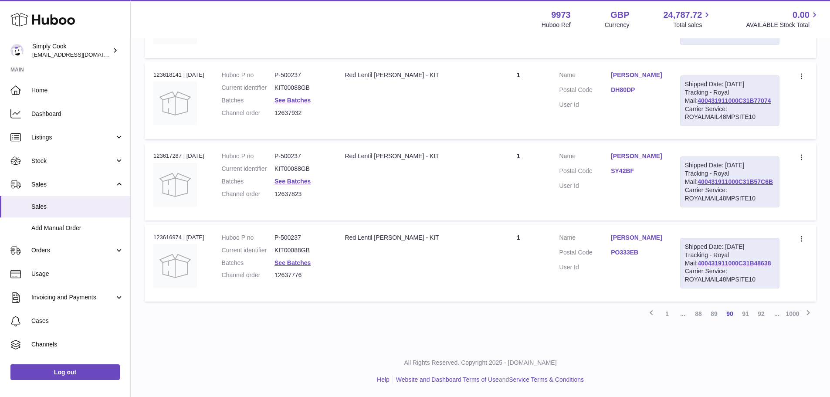
click at [385, 173] on td "Description Red Lentil Curry - KIT" at bounding box center [411, 181] width 150 height 77
